Goal: Task Accomplishment & Management: Use online tool/utility

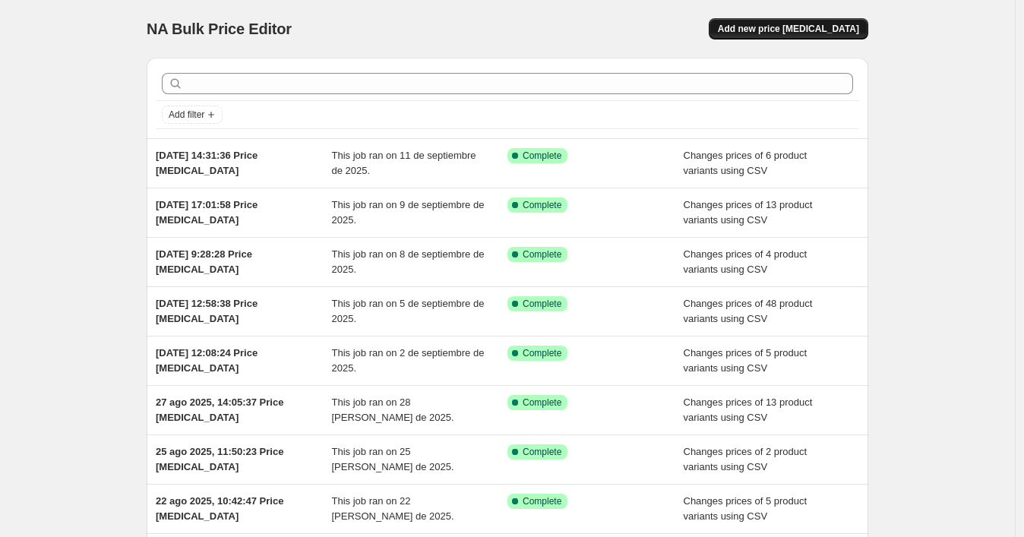
click at [783, 26] on span "Add new price [MEDICAL_DATA]" at bounding box center [788, 29] width 141 height 12
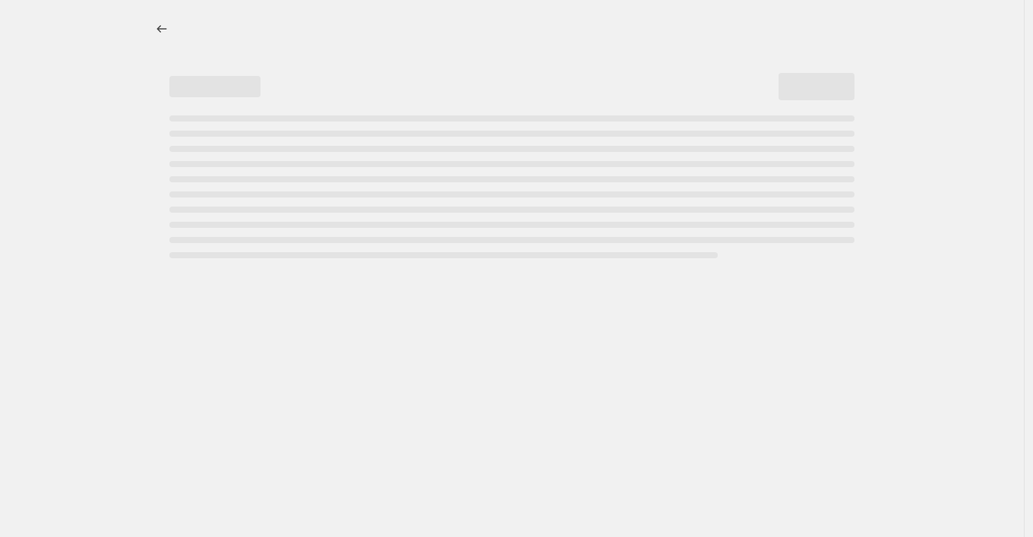
select select "percentage"
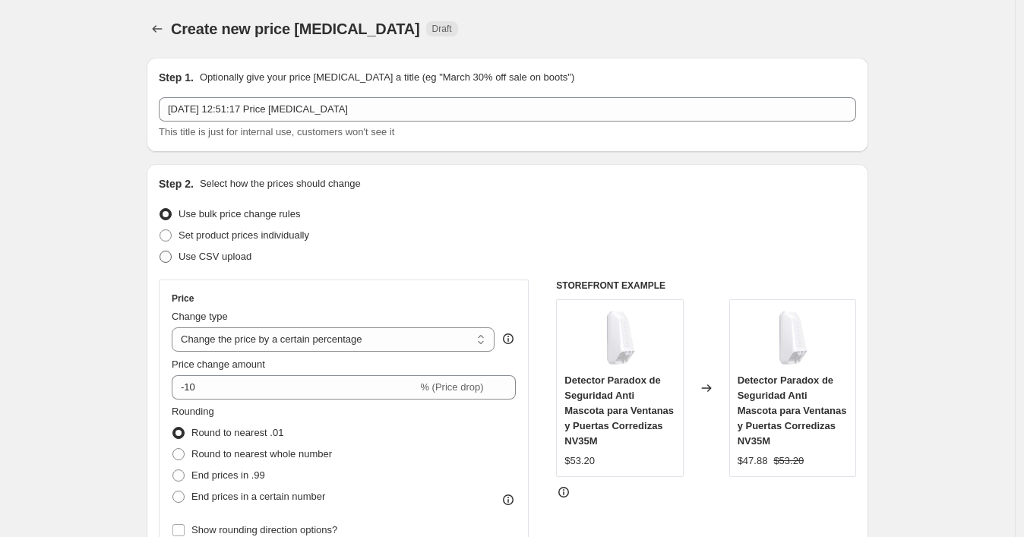
click at [187, 255] on span "Use CSV upload" at bounding box center [215, 256] width 73 height 11
click at [160, 252] on input "Use CSV upload" at bounding box center [160, 251] width 1 height 1
radio input "true"
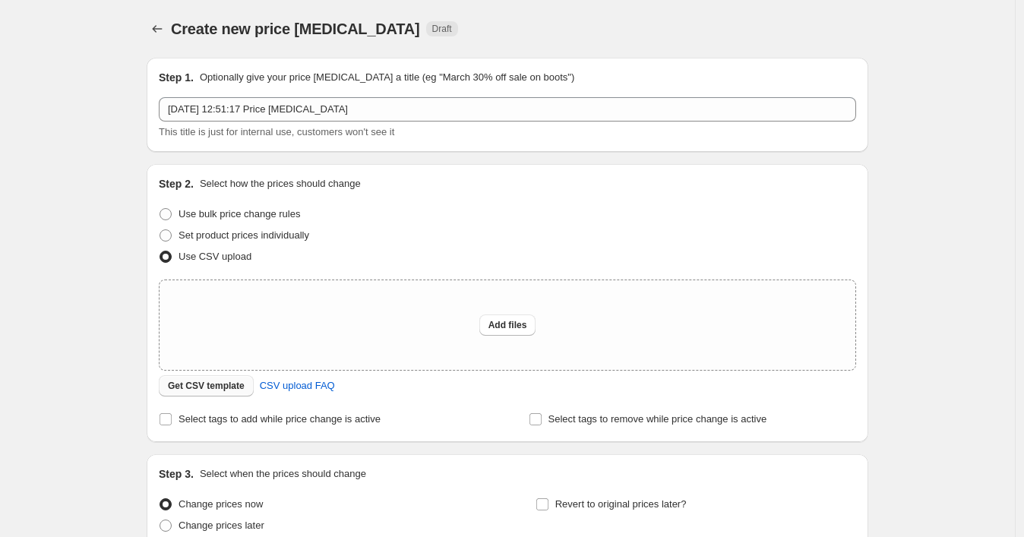
click at [206, 382] on span "Get CSV template" at bounding box center [206, 386] width 77 height 12
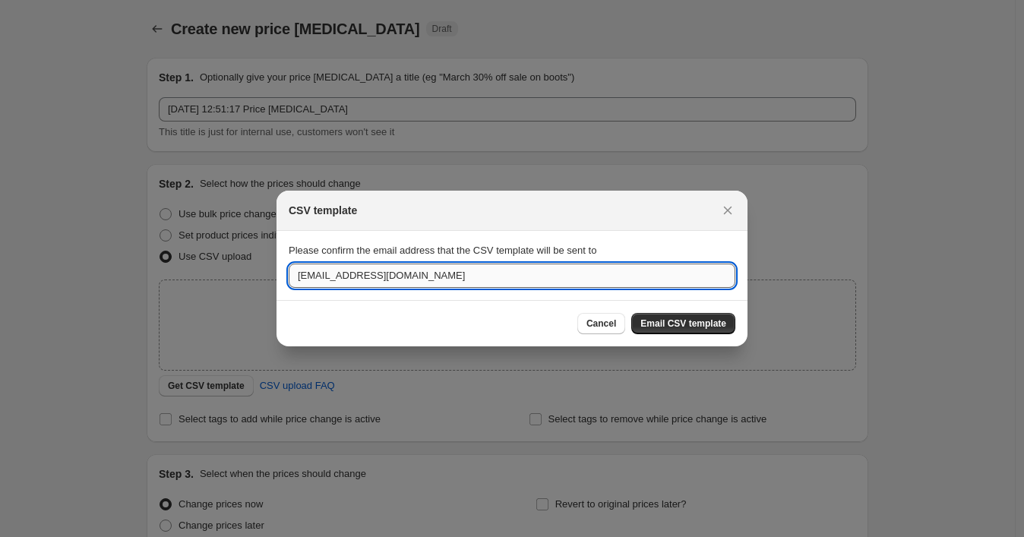
click at [366, 269] on input "[EMAIL_ADDRESS][DOMAIN_NAME]" at bounding box center [512, 276] width 447 height 24
paste input "wshopify738"
type input "[EMAIL_ADDRESS][DOMAIN_NAME]"
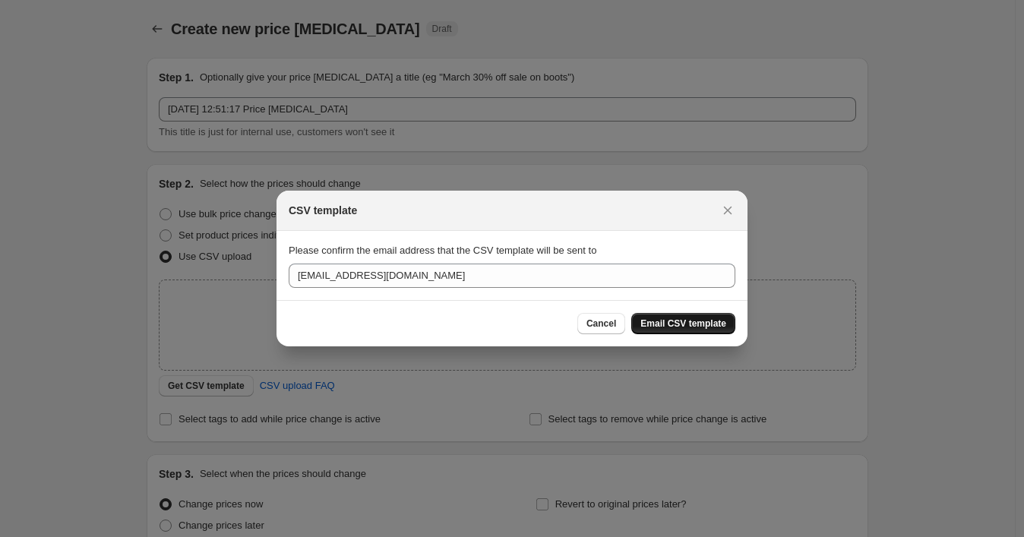
click at [700, 321] on span "Email CSV template" at bounding box center [684, 324] width 86 height 12
